Goal: Task Accomplishment & Management: Complete application form

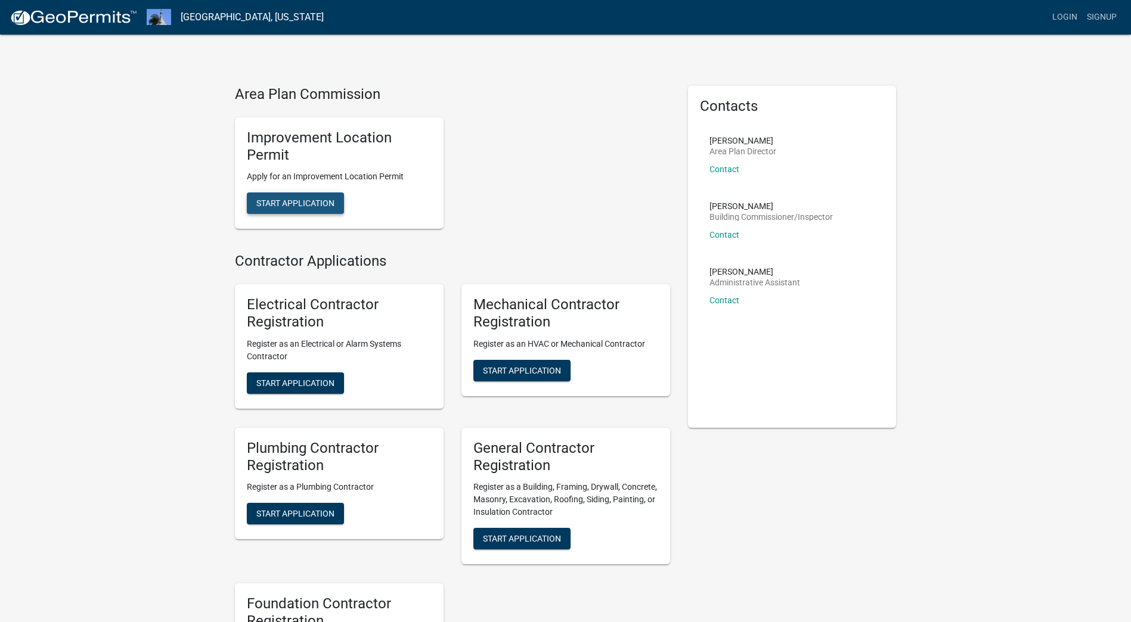
click at [279, 206] on span "Start Application" at bounding box center [295, 203] width 78 height 10
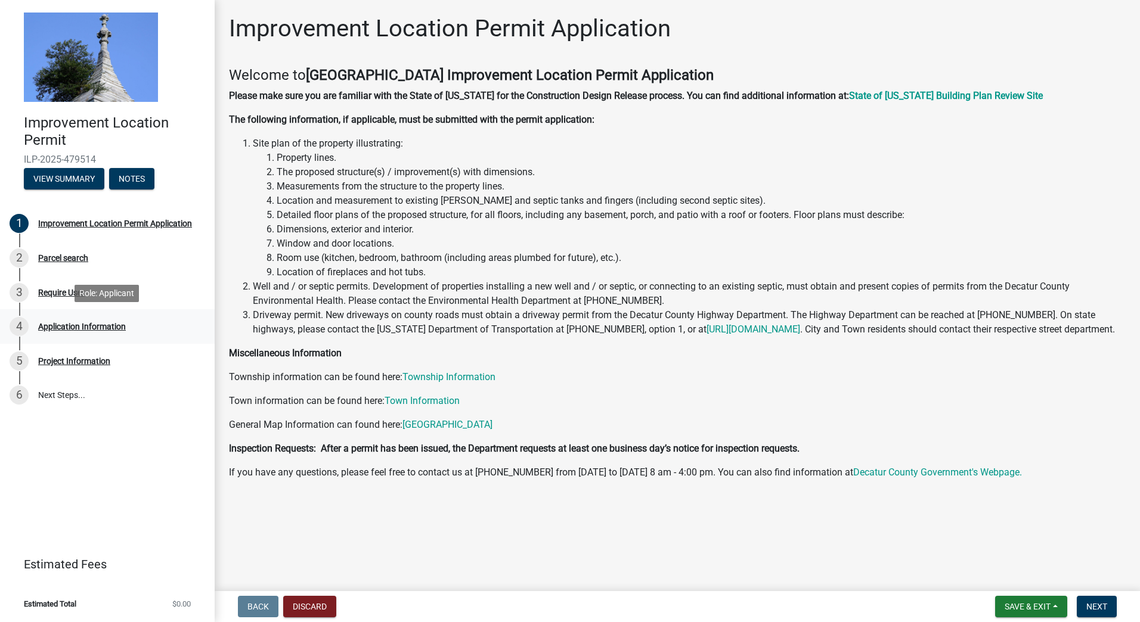
click at [70, 326] on div "Application Information" at bounding box center [82, 326] width 88 height 8
click at [1100, 609] on span "Next" at bounding box center [1096, 607] width 21 height 10
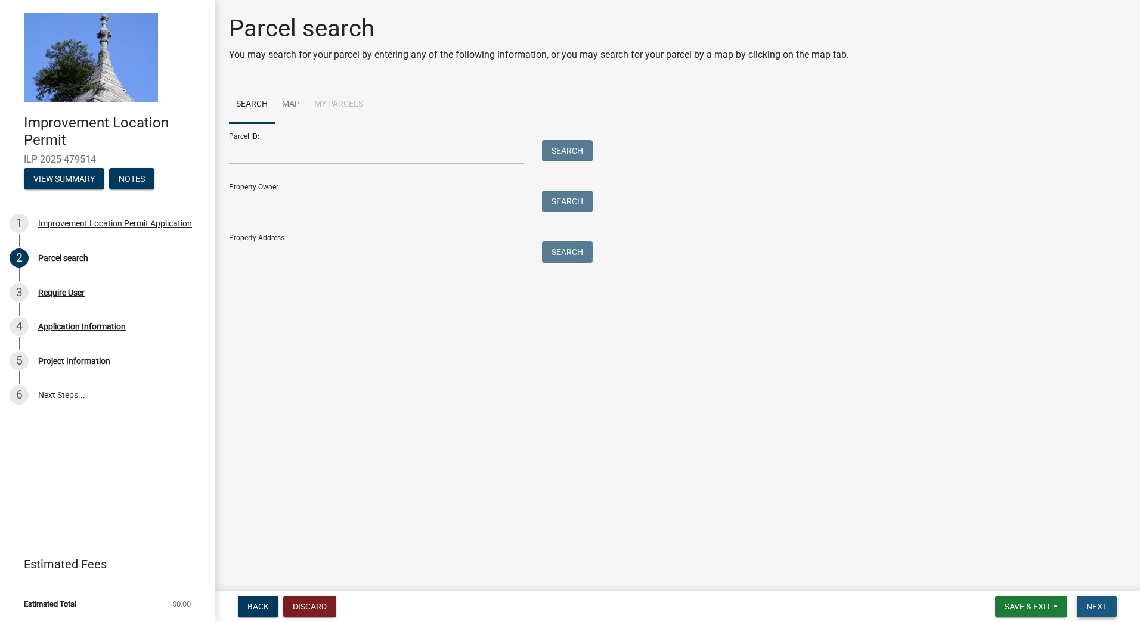
click at [1099, 607] on span "Next" at bounding box center [1096, 607] width 21 height 10
click at [51, 288] on div "Require User" at bounding box center [61, 292] width 46 height 8
click at [1103, 605] on span "Next" at bounding box center [1096, 607] width 21 height 10
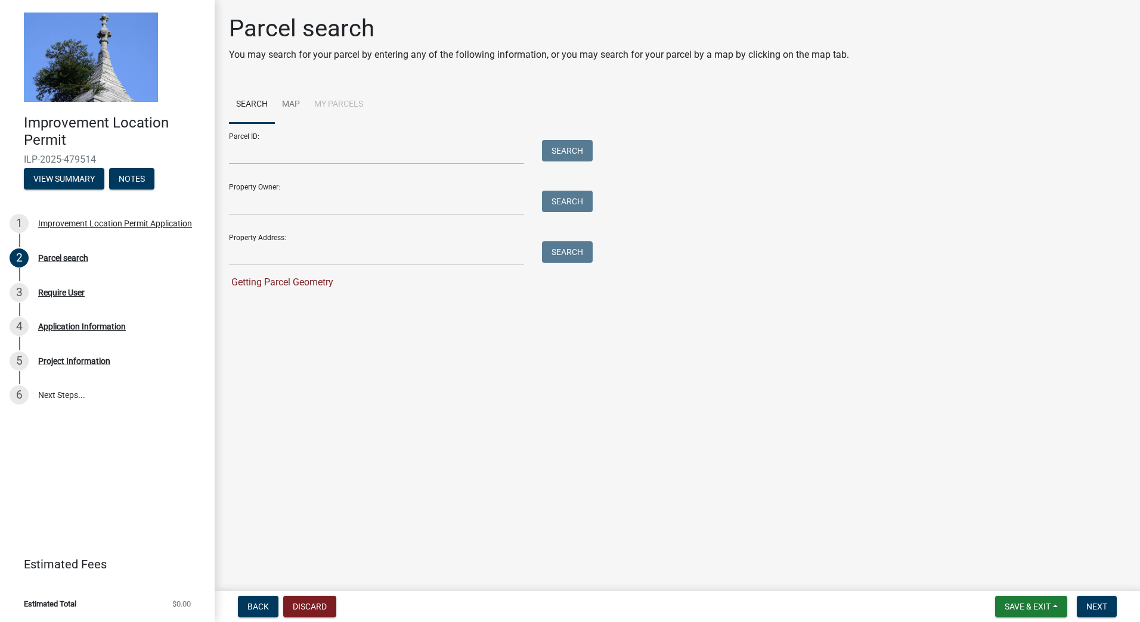
click at [768, 450] on main "Parcel search You may search for your parcel by entering any of the following i…" at bounding box center [677, 293] width 925 height 587
